Goal: Navigation & Orientation: Understand site structure

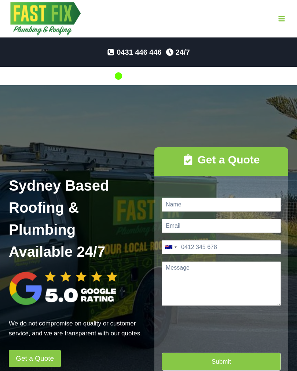
click at [283, 21] on icon "Open menu" at bounding box center [282, 18] width 6 height 5
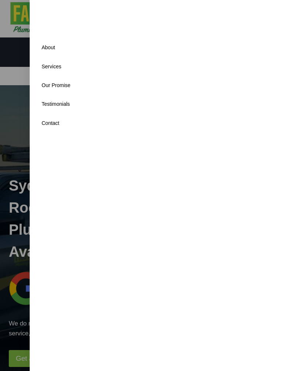
click at [64, 66] on link "Services" at bounding box center [163, 66] width 249 height 19
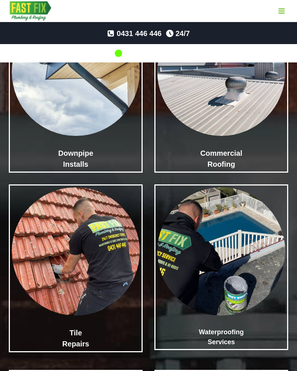
scroll to position [983, 0]
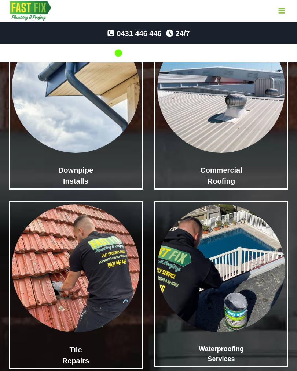
click at [243, 153] on img at bounding box center [222, 89] width 128 height 128
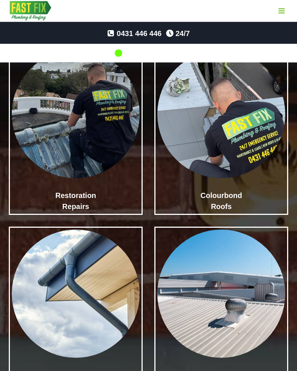
scroll to position [765, 0]
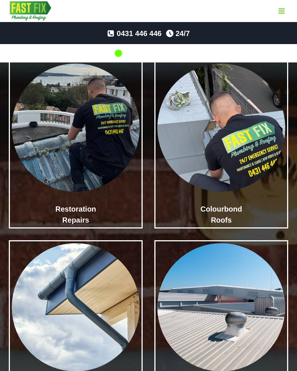
click at [252, 173] on img at bounding box center [222, 128] width 128 height 128
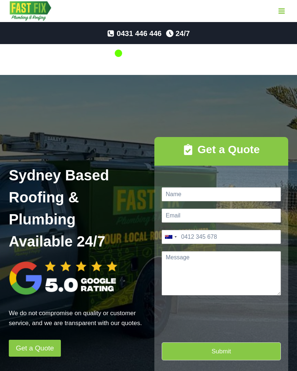
scroll to position [0, 0]
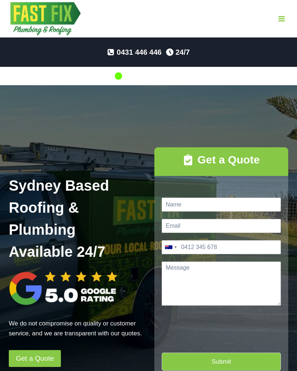
click at [278, 14] on button "Toggle Menu" at bounding box center [282, 18] width 14 height 11
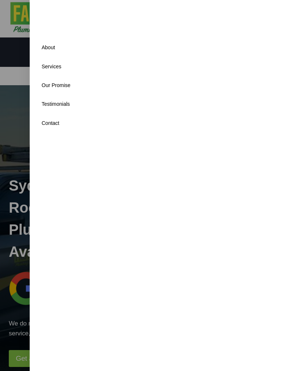
click at [47, 48] on link "About" at bounding box center [163, 47] width 249 height 19
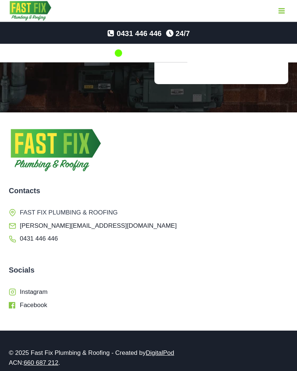
scroll to position [2886, 0]
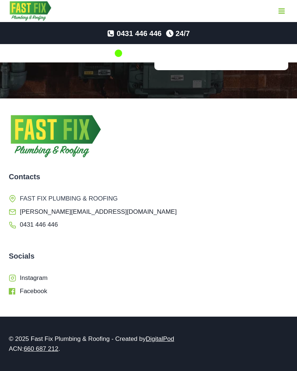
click at [28, 297] on span "Facebook" at bounding box center [34, 291] width 28 height 11
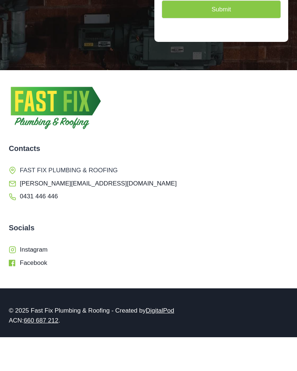
scroll to position [2897, 0]
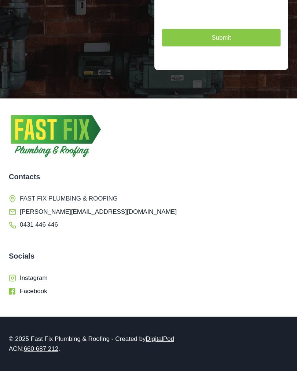
click at [35, 276] on span "Instagram" at bounding box center [34, 277] width 28 height 11
click at [37, 213] on span "[PERSON_NAME][EMAIL_ADDRESS][DOMAIN_NAME]" at bounding box center [98, 211] width 157 height 11
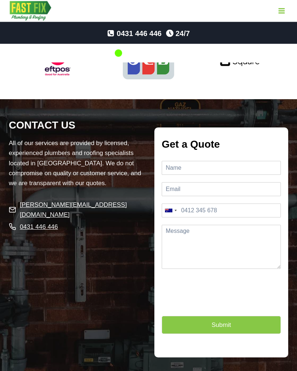
scroll to position [2569, 0]
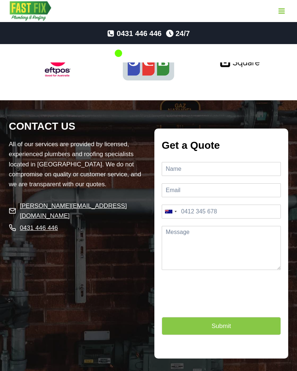
click at [283, 11] on icon "Open menu" at bounding box center [282, 10] width 6 height 5
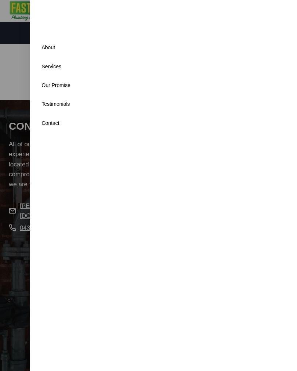
click at [51, 105] on link "Testimonials" at bounding box center [163, 104] width 249 height 19
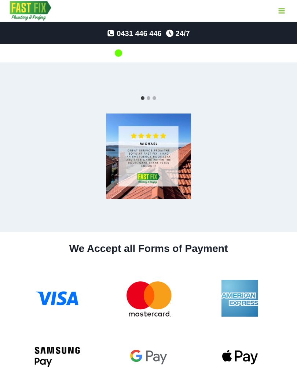
scroll to position [2208, 0]
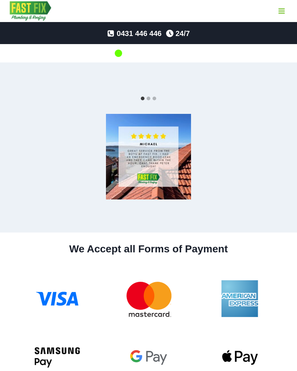
click at [79, 174] on div at bounding box center [52, 157] width 86 height 86
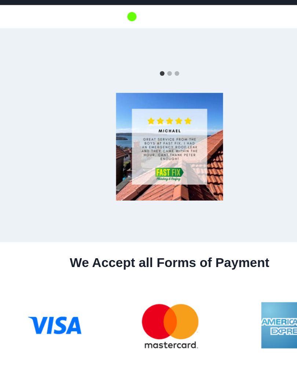
click at [69, 138] on div at bounding box center [52, 157] width 86 height 86
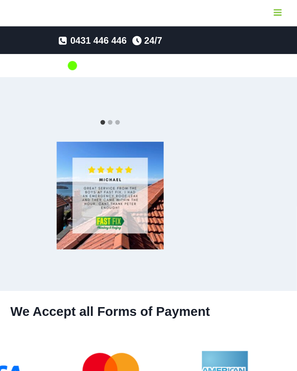
scroll to position [2146, 0]
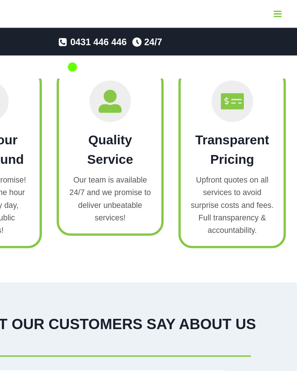
scroll to position [2141, 0]
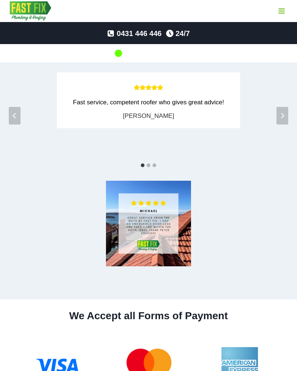
scroll to position [445, 0]
